Goal: Transaction & Acquisition: Purchase product/service

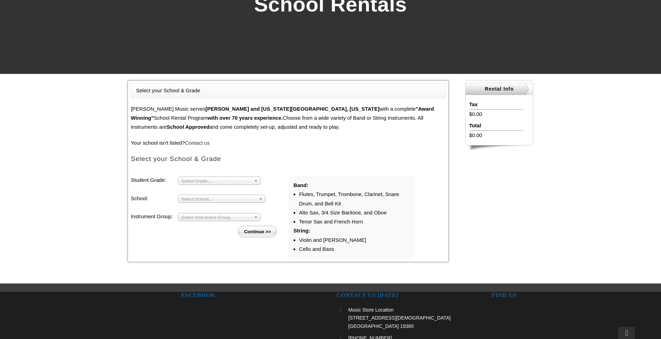
scroll to position [126, 0]
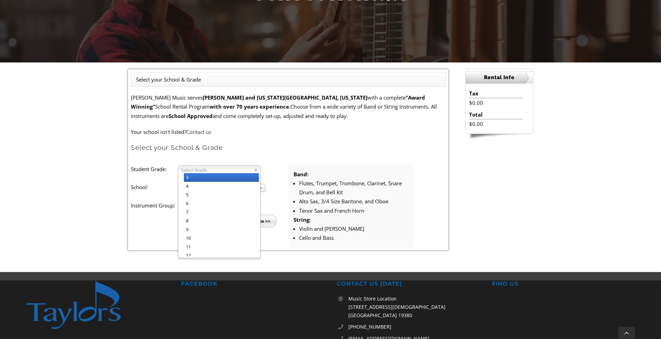
click at [225, 166] on span "Select Grade..." at bounding box center [216, 170] width 70 height 8
click at [214, 177] on li "3" at bounding box center [221, 177] width 75 height 9
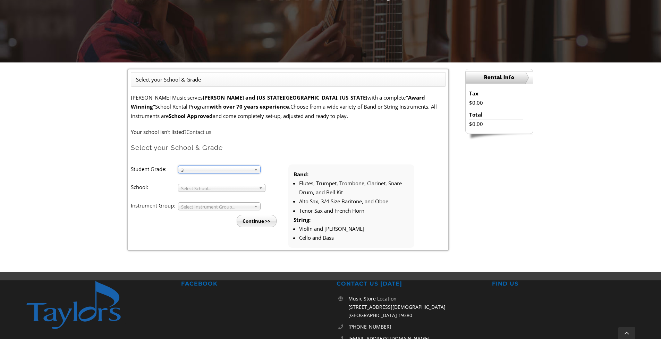
click at [204, 186] on span "Select School..." at bounding box center [218, 188] width 75 height 8
type input "pi"
click at [200, 215] on li "Pi ckering Valley" at bounding box center [224, 216] width 80 height 9
click at [196, 207] on span "Select Instrument Group..." at bounding box center [216, 207] width 70 height 8
click at [195, 219] on li "Strings" at bounding box center [221, 223] width 75 height 9
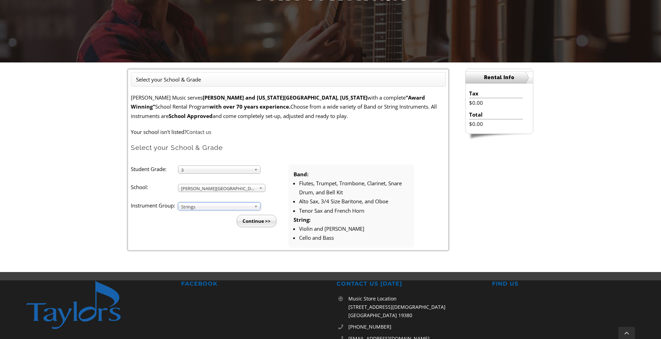
click at [250, 218] on input "Continue >>" at bounding box center [257, 221] width 40 height 12
click at [264, 217] on input "Continue >>" at bounding box center [257, 221] width 40 height 12
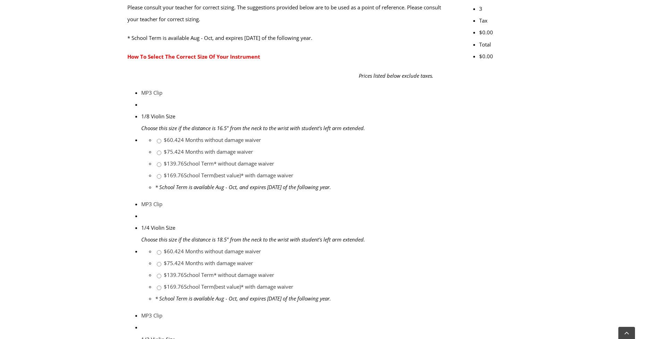
scroll to position [274, 0]
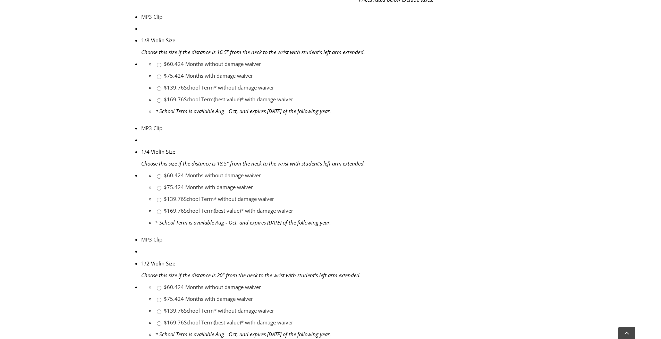
scroll to position [361, 0]
click at [293, 320] on link "$169.76 School Term(best value)* with damage waiver" at bounding box center [228, 323] width 129 height 7
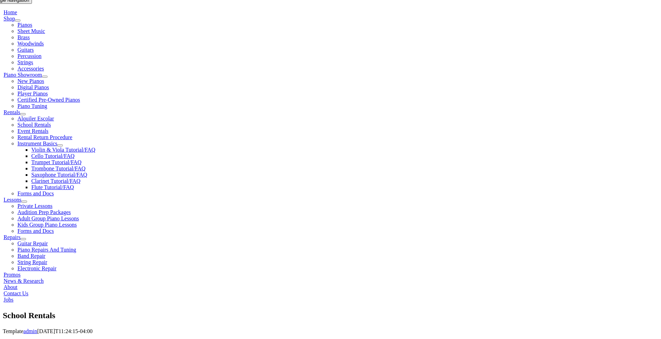
scroll to position [137, 0]
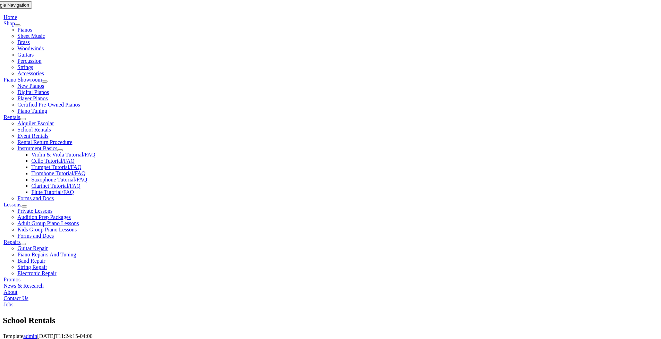
checkbox input"] "true"
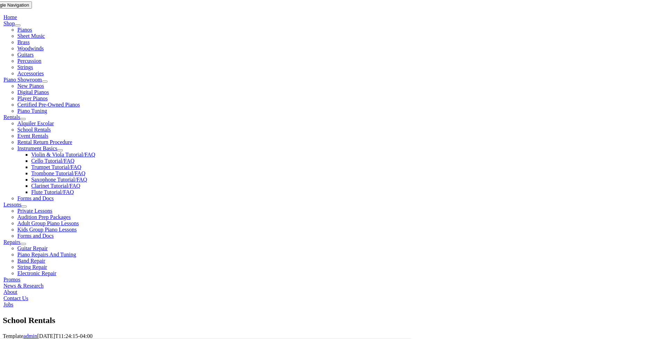
checkbox input"] "true"
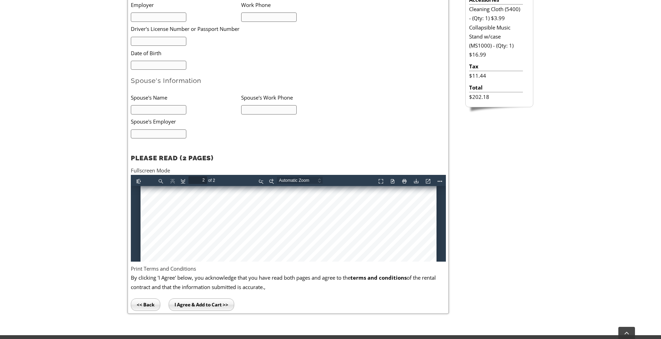
scroll to position [463, 0]
type input "1"
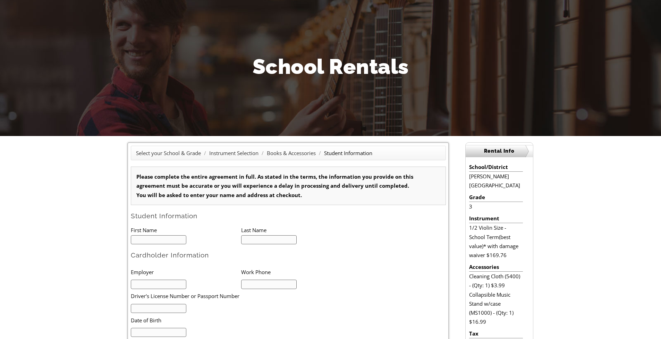
scroll to position [0, 0]
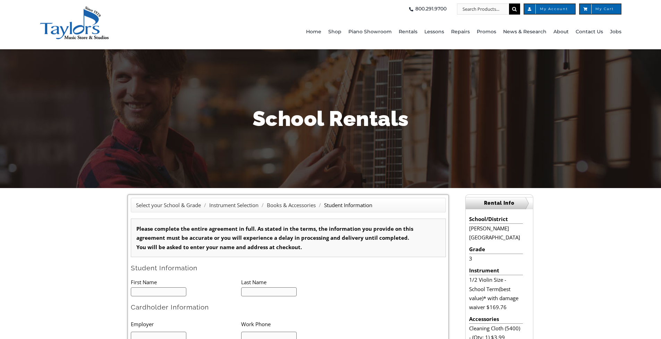
click at [318, 31] on span "Home" at bounding box center [313, 31] width 15 height 11
